Goal: Information Seeking & Learning: Learn about a topic

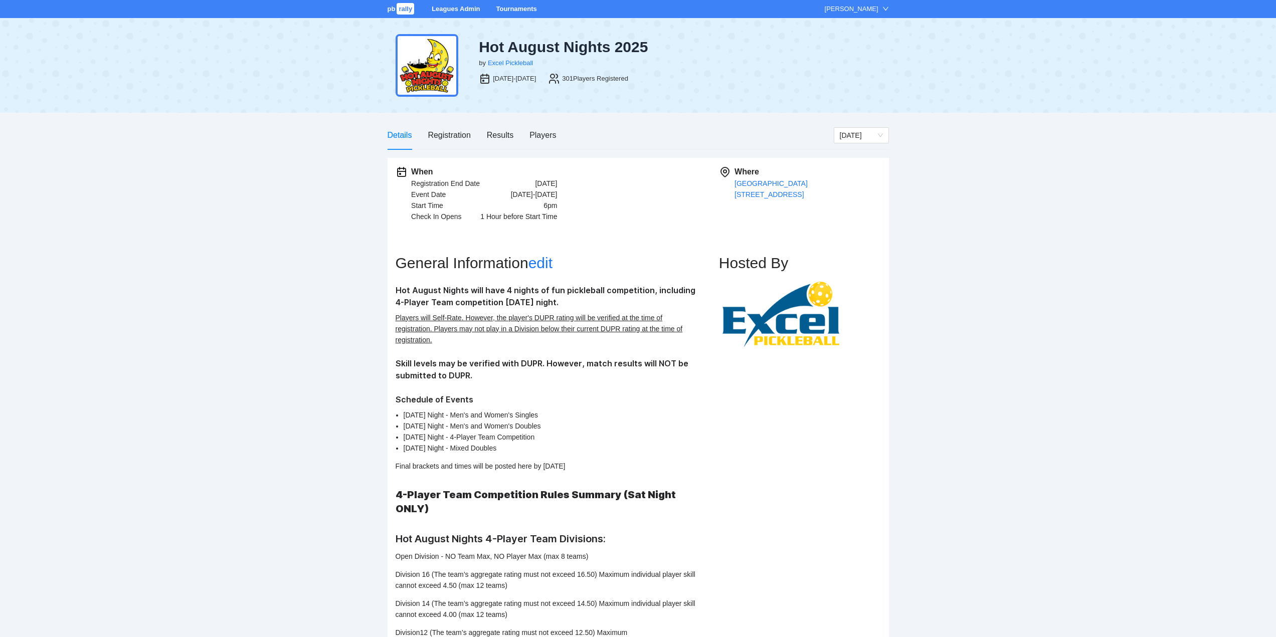
click at [508, 7] on link "Tournaments" at bounding box center [516, 9] width 41 height 8
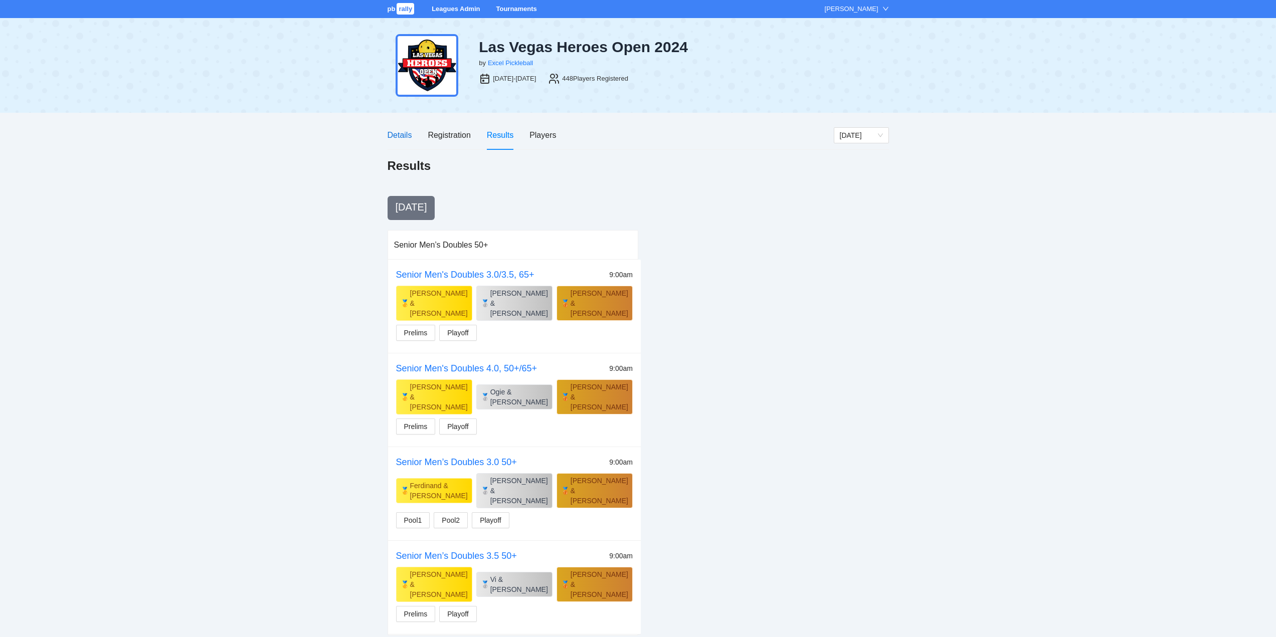
click at [403, 135] on div "Details" at bounding box center [400, 135] width 25 height 13
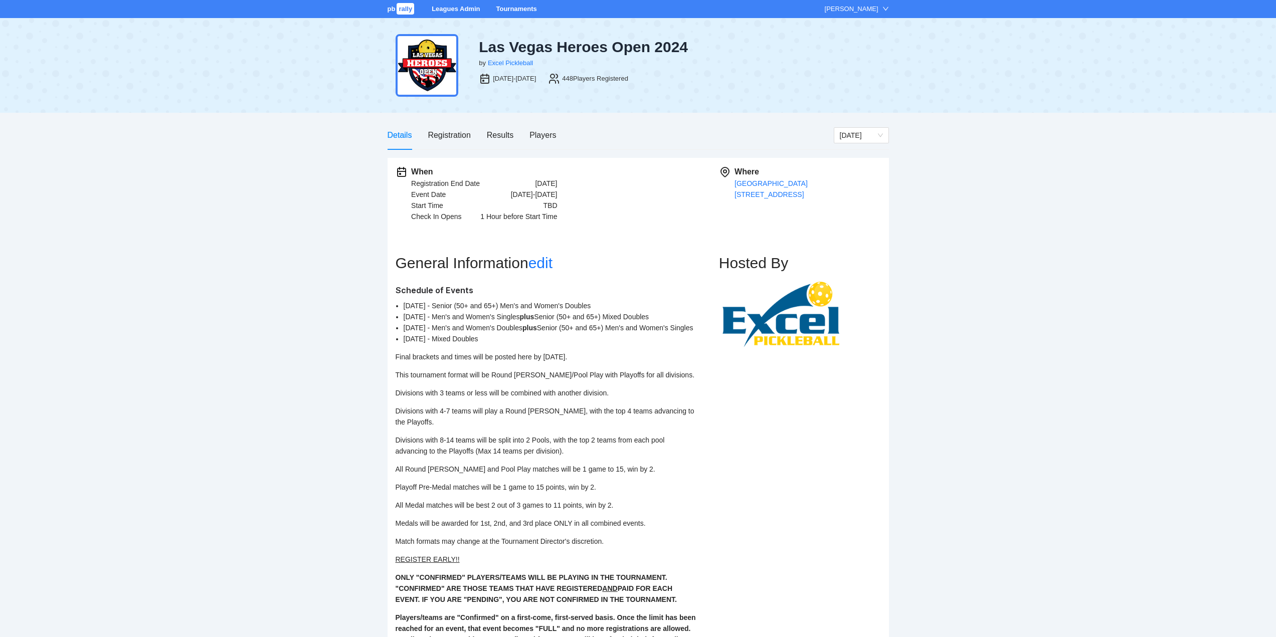
click at [523, 6] on link "Tournaments" at bounding box center [516, 9] width 41 height 8
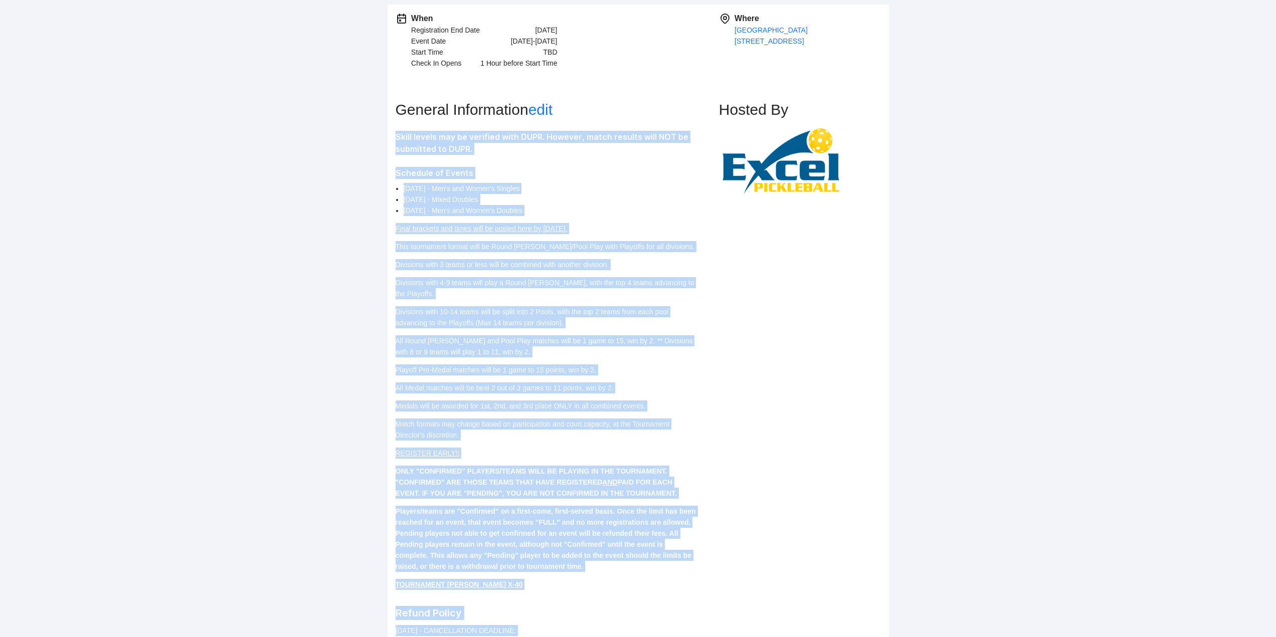
scroll to position [295, 0]
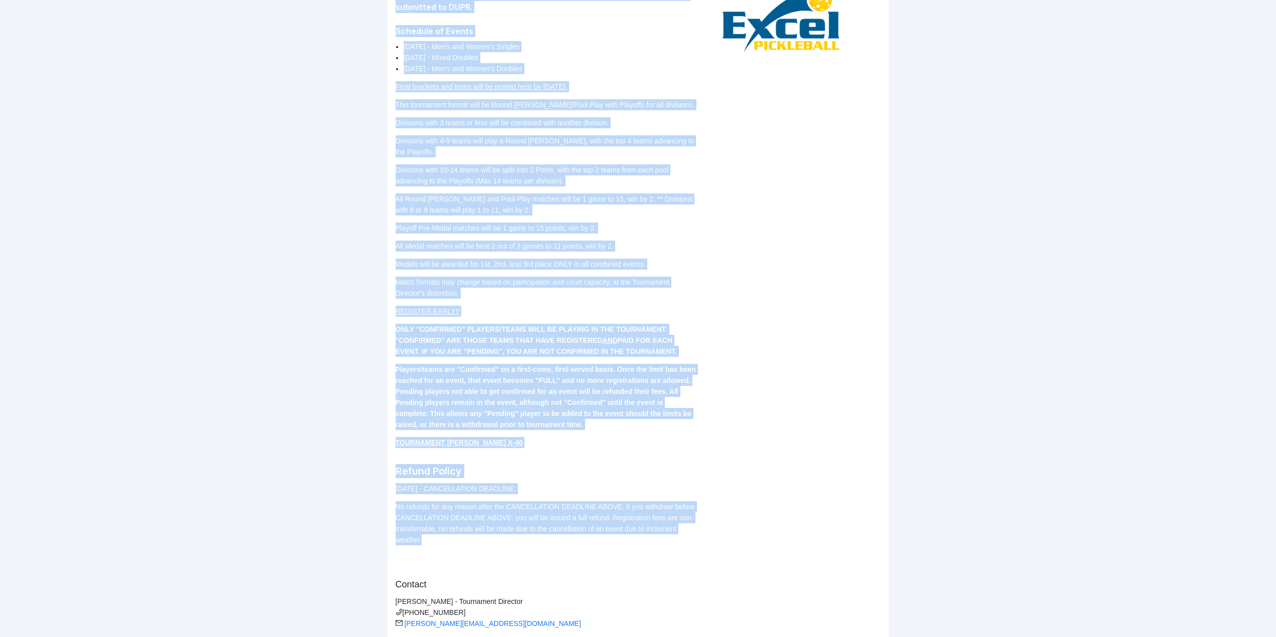
drag, startPoint x: 396, startPoint y: 288, endPoint x: 682, endPoint y: 525, distance: 371.8
click at [682, 525] on div "Skill levels may be verified with DUPR. However, match results will NOT be subm…" at bounding box center [546, 267] width 301 height 557
copy div "Skill levels may be verified with DUPR. However, match results will NOT be subm…"
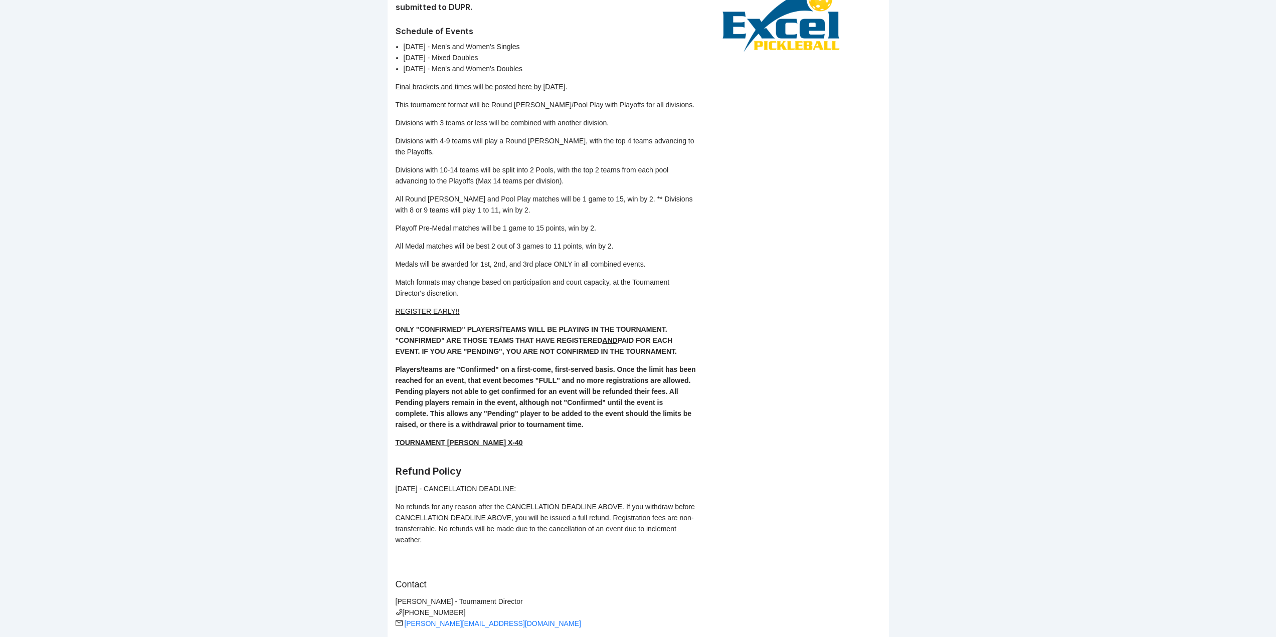
click at [858, 382] on div "Hosted By" at bounding box center [800, 283] width 162 height 713
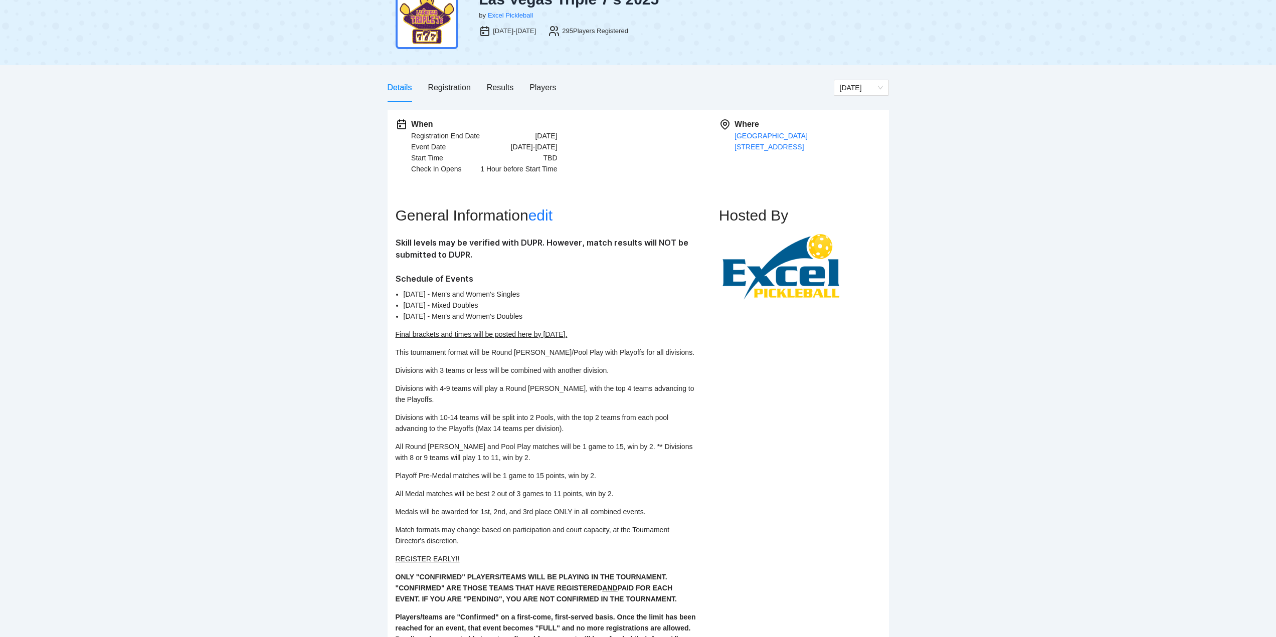
scroll to position [0, 0]
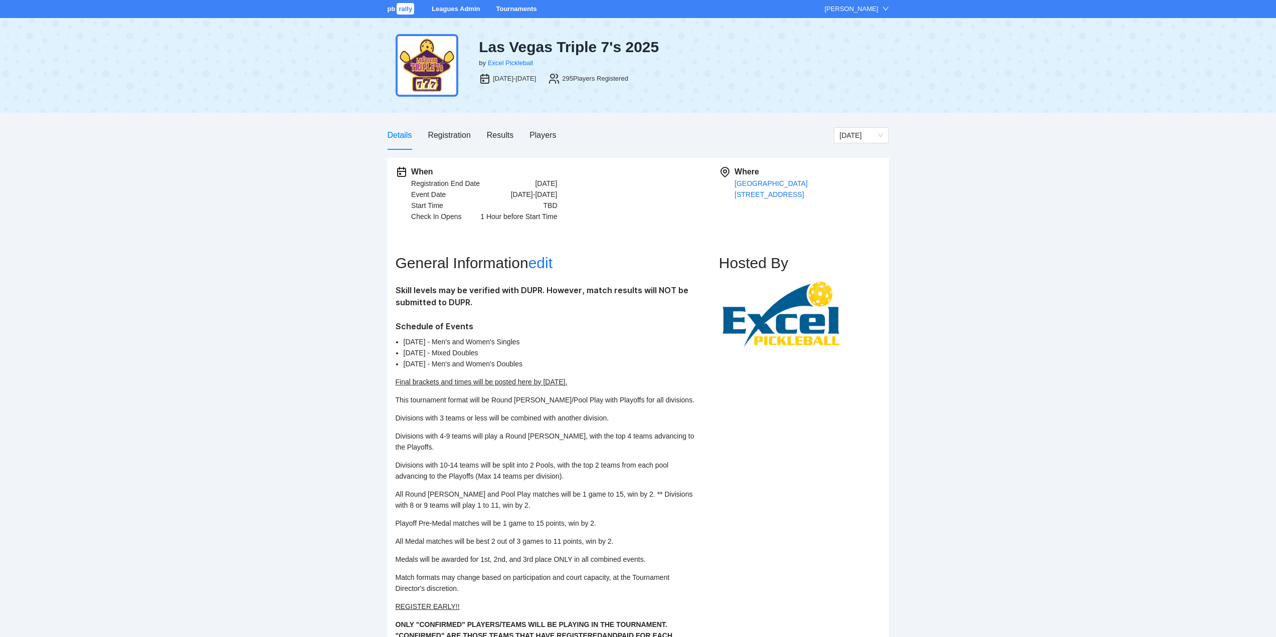
click at [518, 9] on link "Tournaments" at bounding box center [516, 9] width 41 height 8
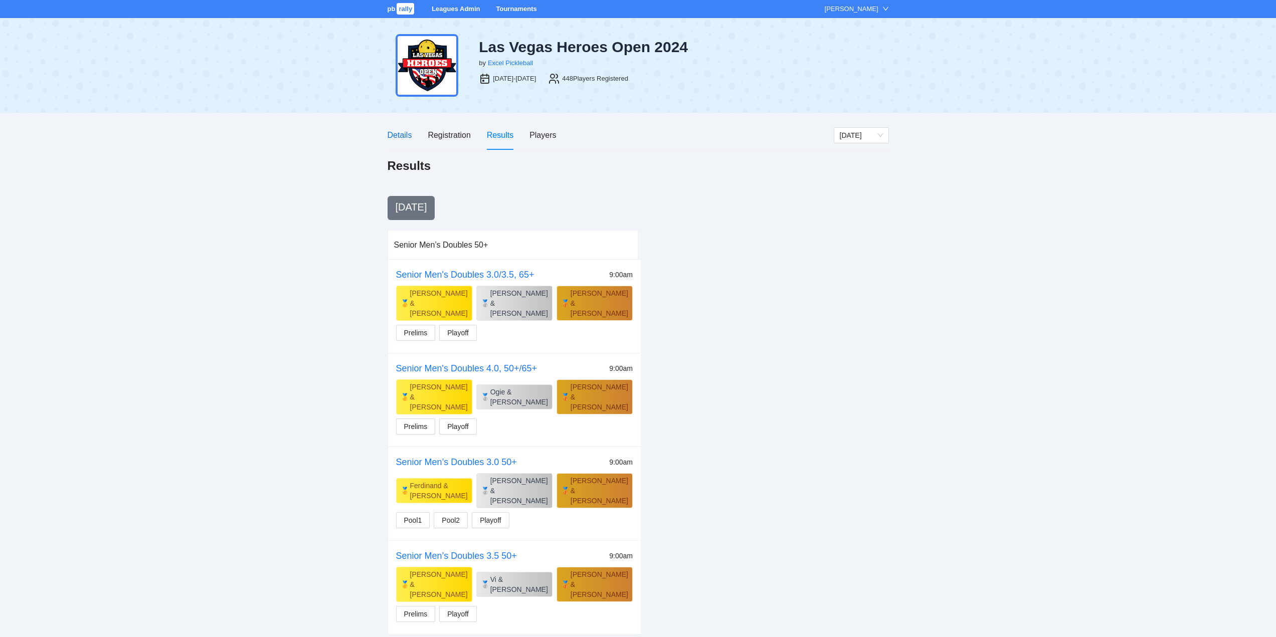
click at [392, 136] on div "Details" at bounding box center [400, 135] width 25 height 13
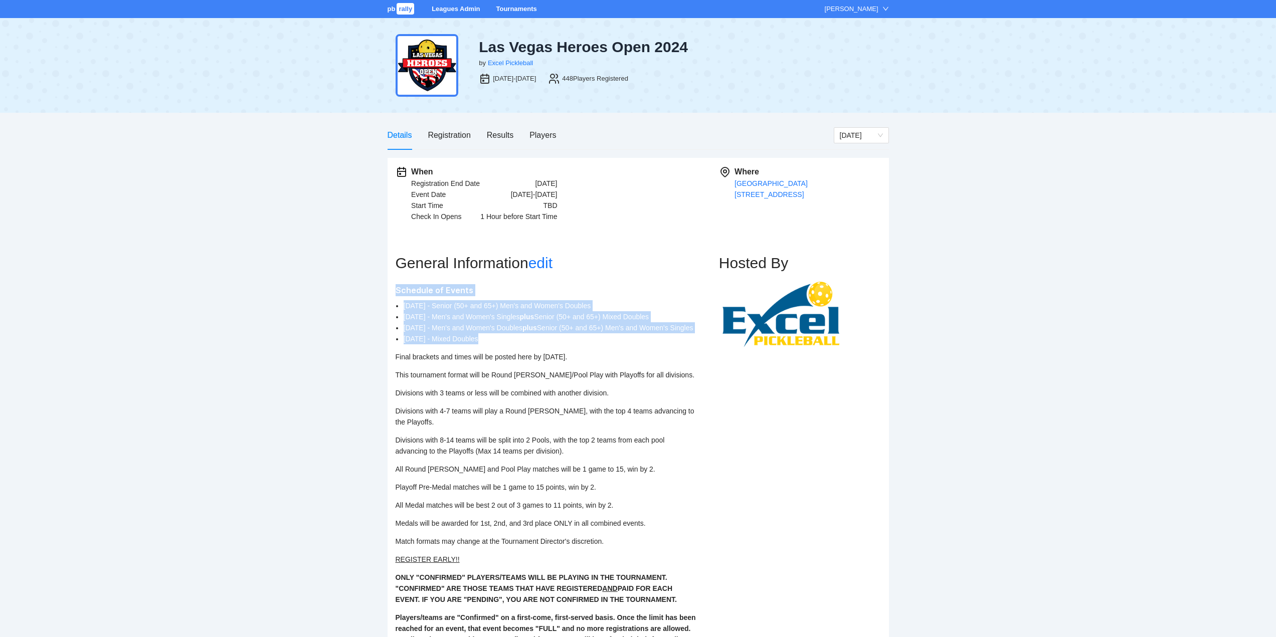
drag, startPoint x: 395, startPoint y: 288, endPoint x: 558, endPoint y: 345, distance: 173.3
click at [558, 345] on div "When Registration End Date [DATE] Event Date [DATE]-[DATE] Start Time TBD Check…" at bounding box center [638, 527] width 501 height 739
copy div "Schedule of Events [DATE] - Senior (50+ and 65+) Men's and Women's Doubles [DAT…"
click at [1074, 359] on div "pb rally Leagues Admin Tournaments [PERSON_NAME] [GEOGRAPHIC_DATA] Heroes Open …" at bounding box center [638, 448] width 1276 height 896
click at [550, 261] on link "edit" at bounding box center [540, 263] width 24 height 17
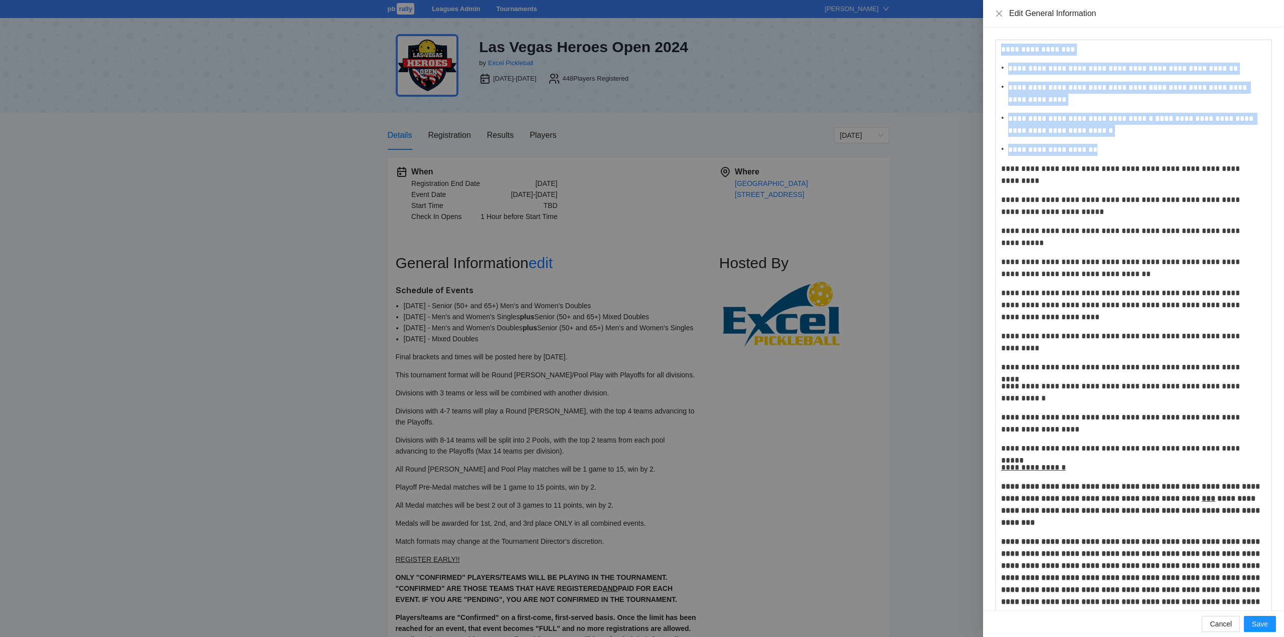
drag, startPoint x: 1001, startPoint y: 48, endPoint x: 1131, endPoint y: 150, distance: 164.6
click at [1131, 150] on div "**********" at bounding box center [1133, 411] width 265 height 739
copy div "**********"
click at [998, 12] on icon "close" at bounding box center [999, 14] width 8 height 8
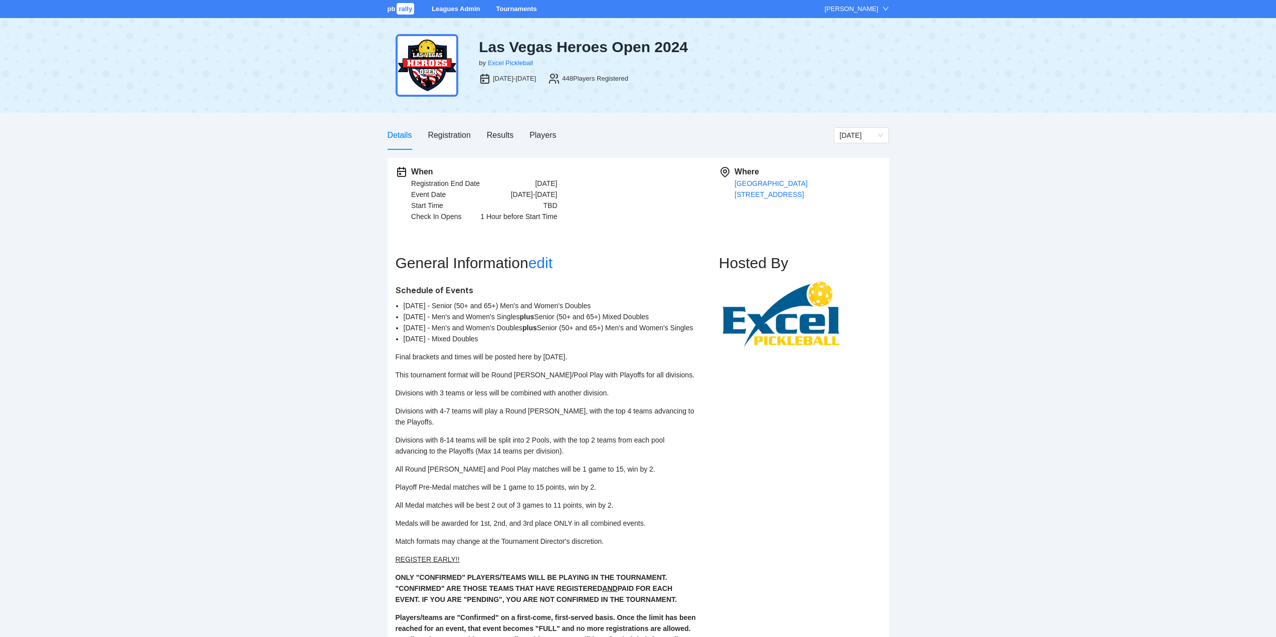
click at [522, 9] on link "Tournaments" at bounding box center [516, 9] width 41 height 8
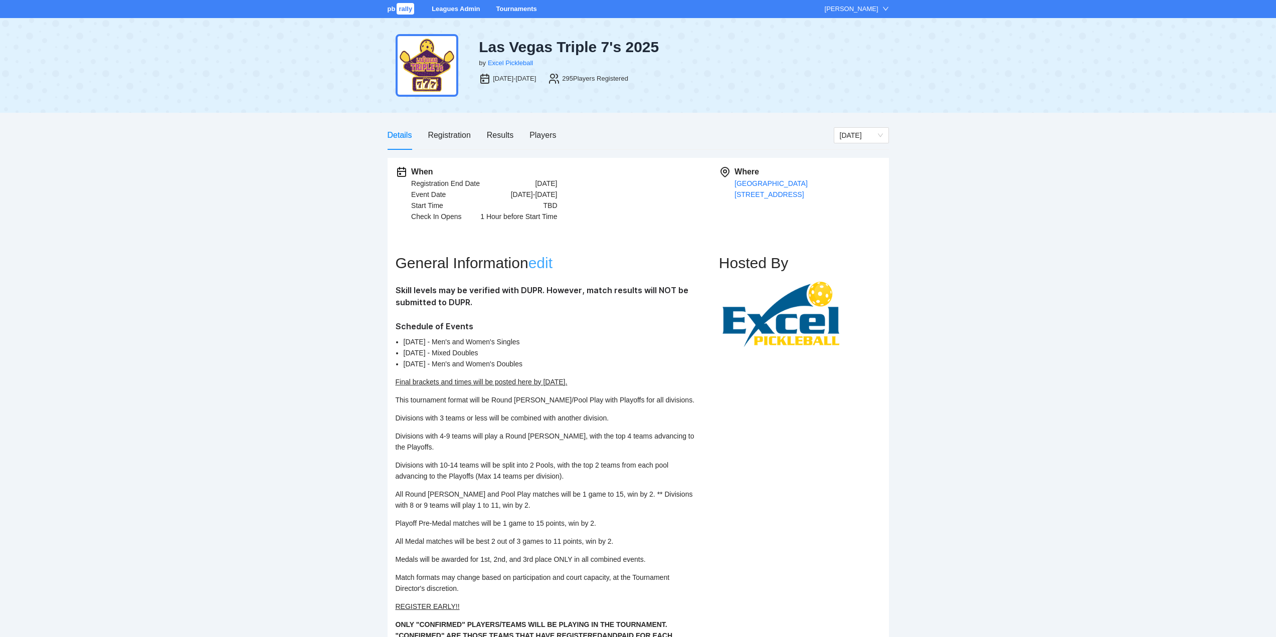
click at [550, 262] on link "edit" at bounding box center [540, 263] width 24 height 17
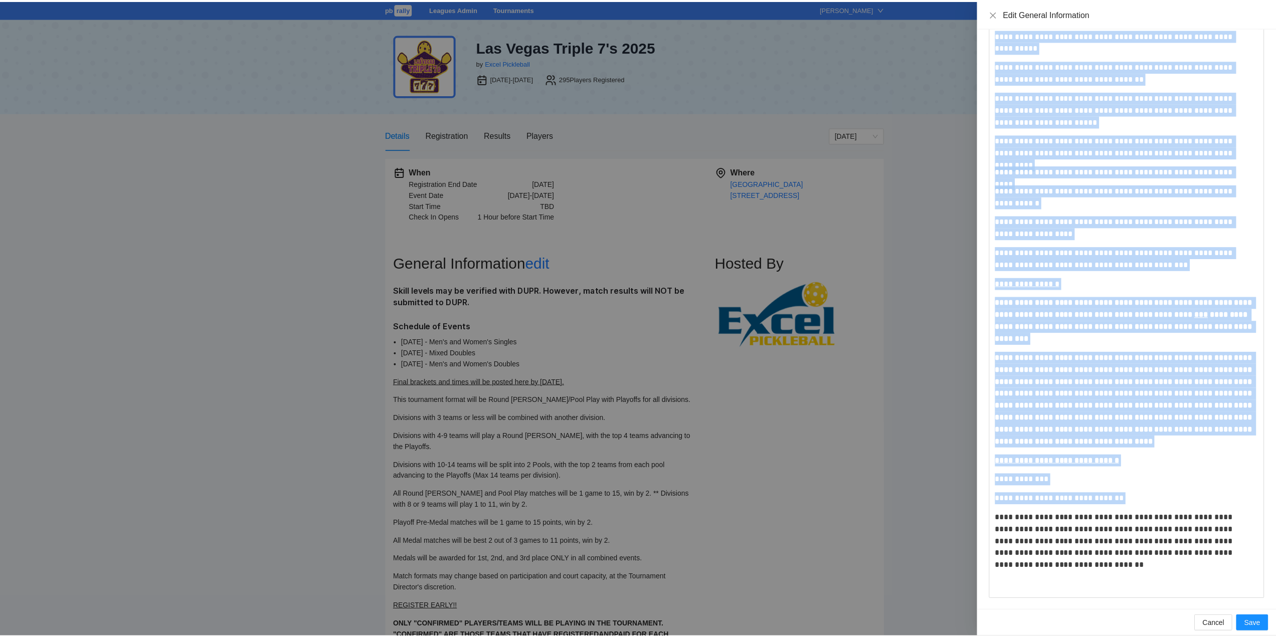
scroll to position [185, 0]
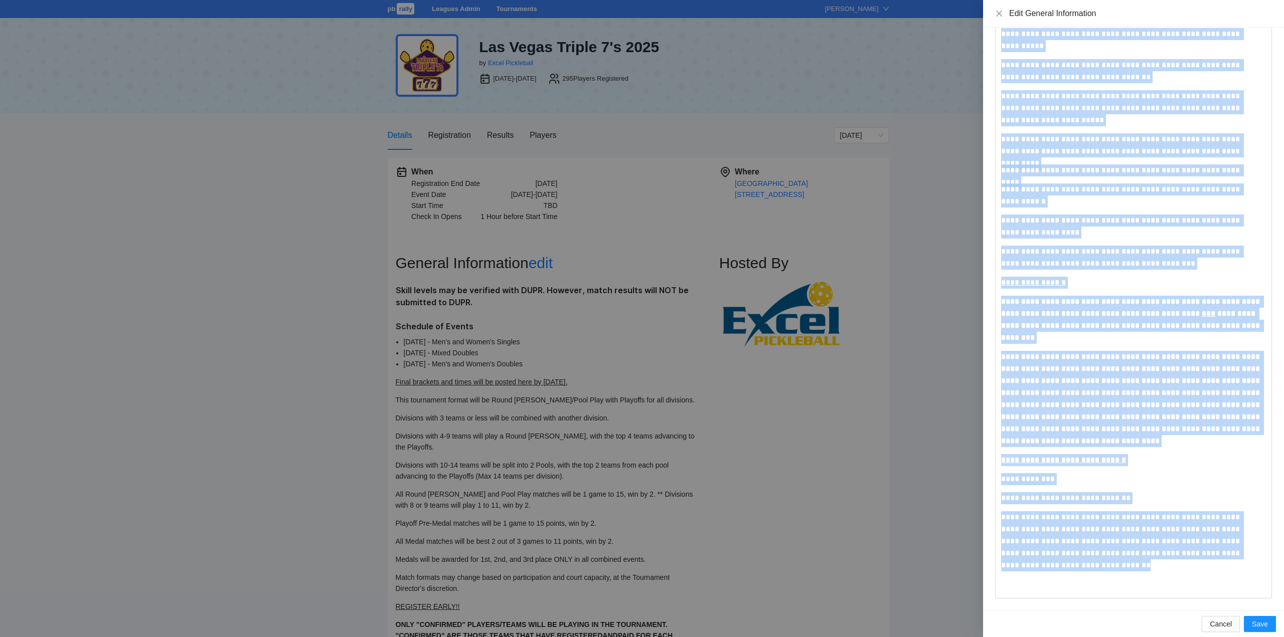
drag, startPoint x: 1001, startPoint y: 49, endPoint x: 1202, endPoint y: 569, distance: 557.5
click at [1202, 569] on div "**********" at bounding box center [1133, 226] width 265 height 739
copy div "**********"
click at [997, 13] on icon "close" at bounding box center [999, 14] width 8 height 8
